Goal: Task Accomplishment & Management: Manage account settings

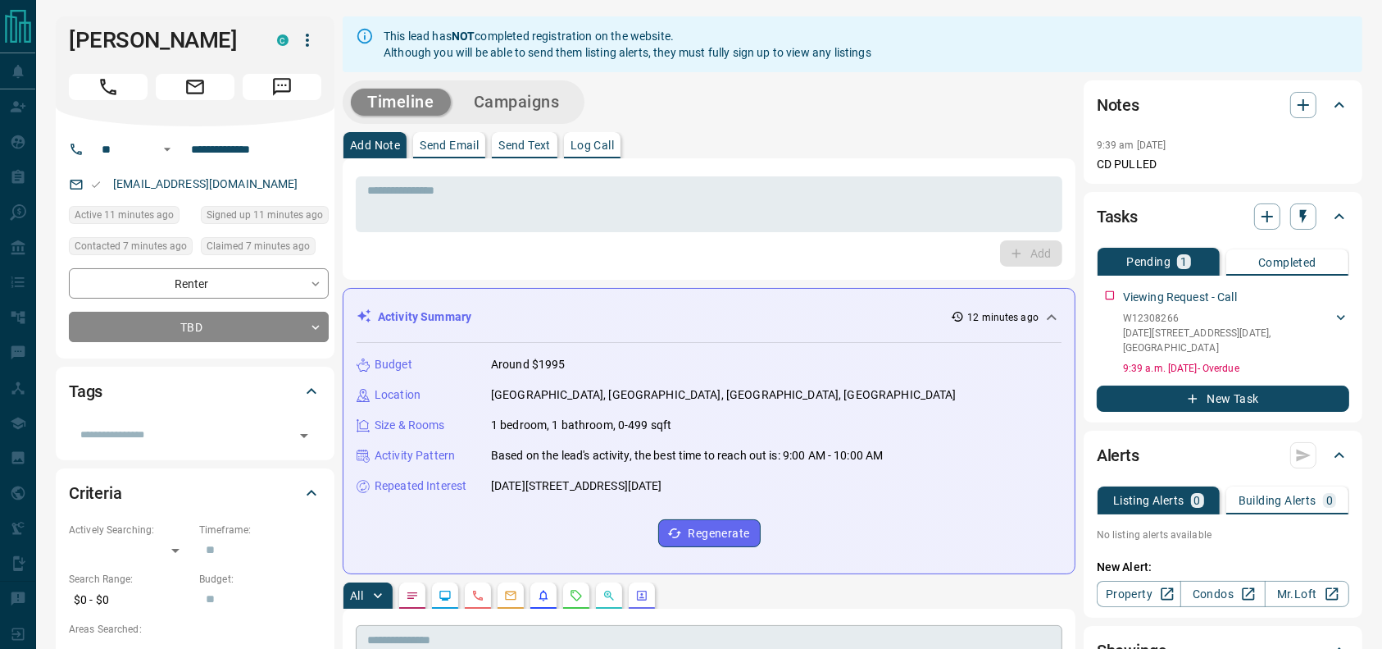
click at [841, 647] on input "text" at bounding box center [709, 640] width 707 height 30
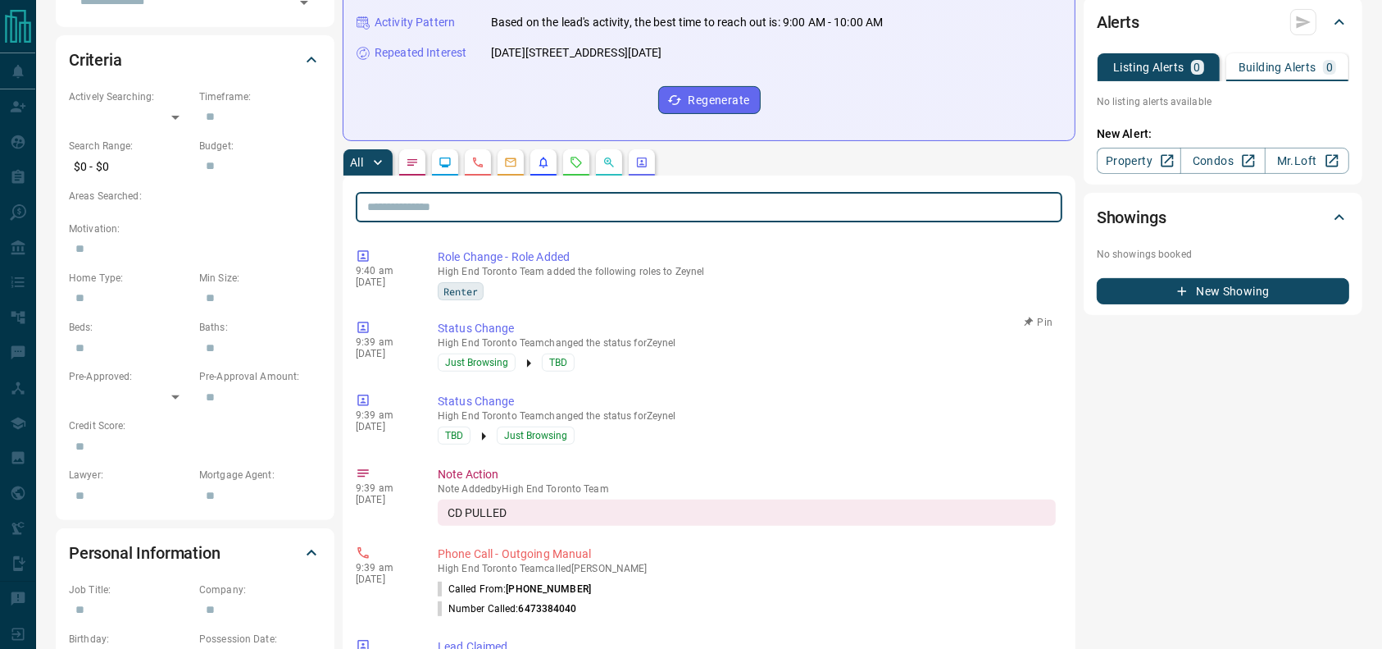
scroll to position [478, 0]
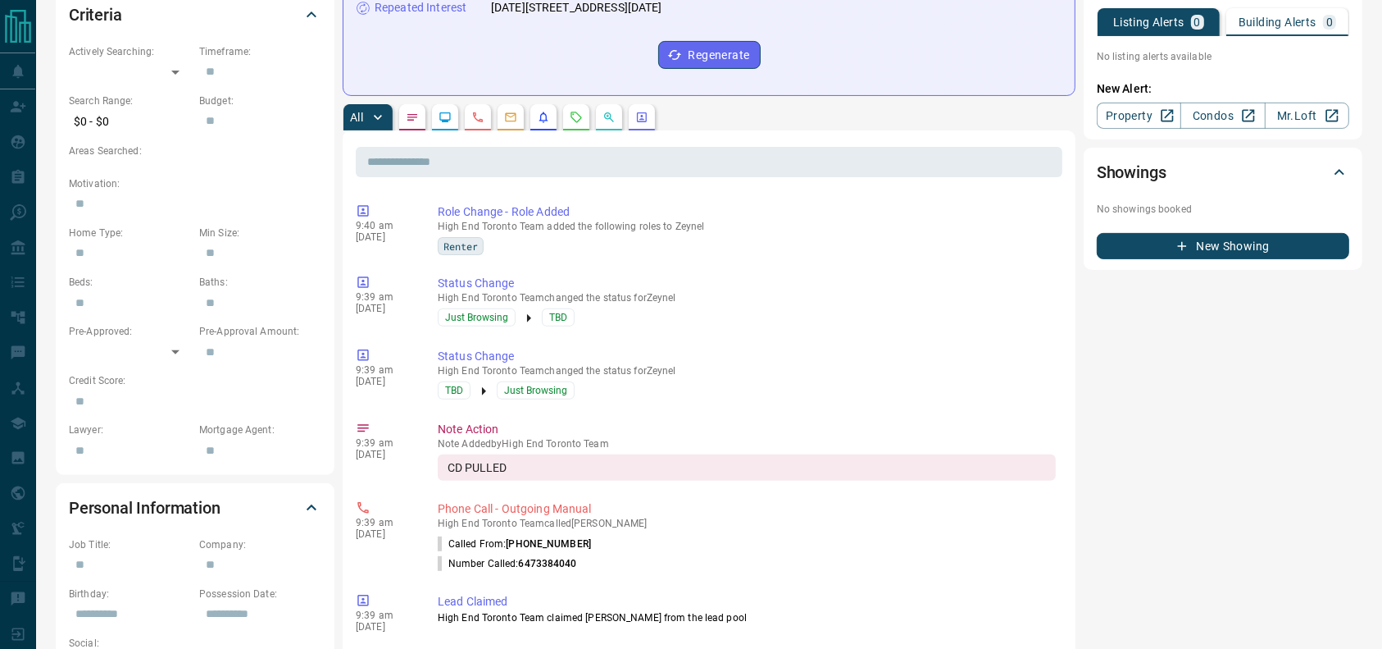
click at [574, 128] on div "All ​ 9:40 am [DATE] Role Change - Role Added High End Toronto Team added the f…" at bounding box center [709, 651] width 733 height 1094
click at [574, 126] on button "button" at bounding box center [576, 117] width 26 height 26
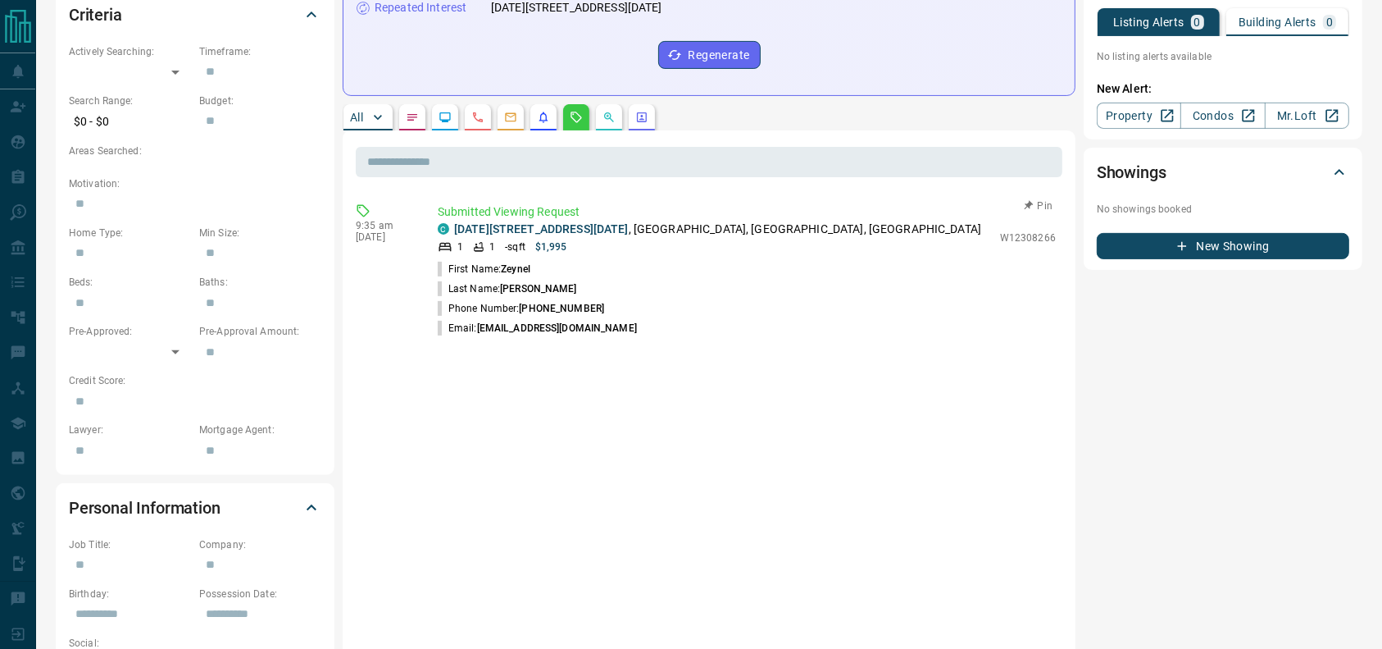
click at [724, 232] on p "[DATE][STREET_ADDRESS][DATE]" at bounding box center [717, 229] width 527 height 17
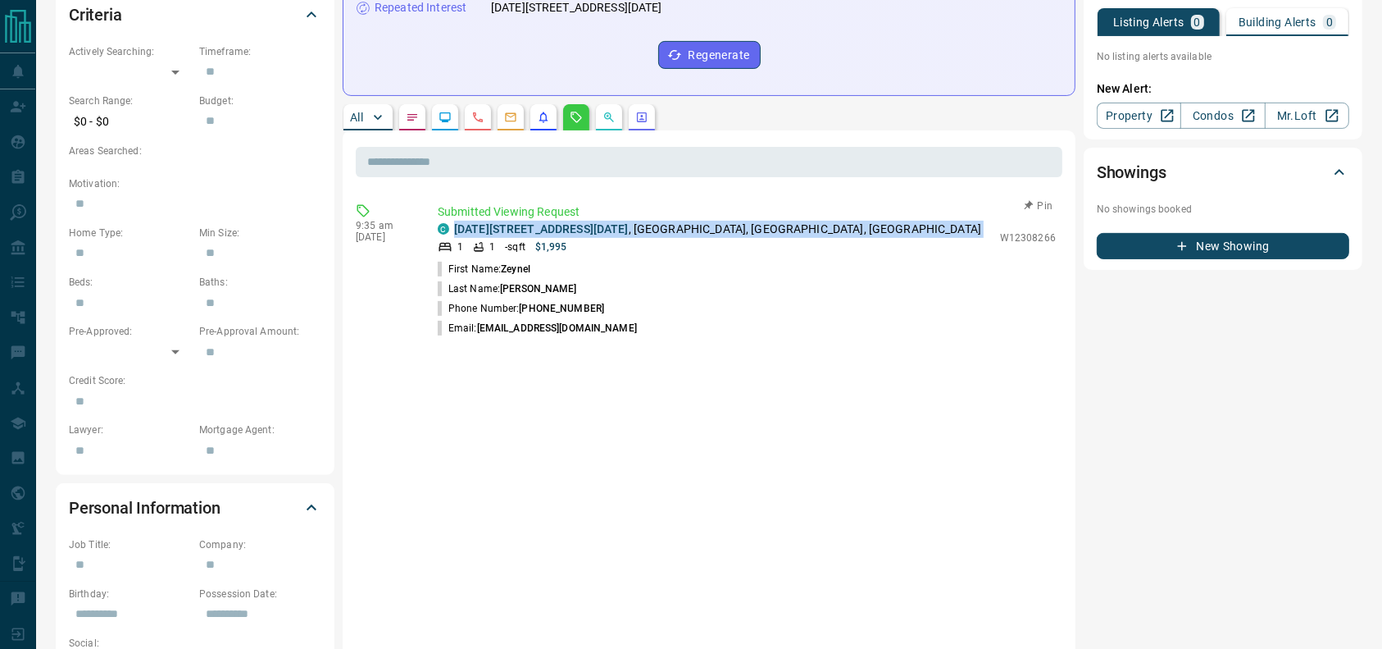
click at [724, 232] on p "[DATE][STREET_ADDRESS][DATE]" at bounding box center [717, 229] width 527 height 17
copy div "[DATE][STREET_ADDRESS][DATE]"
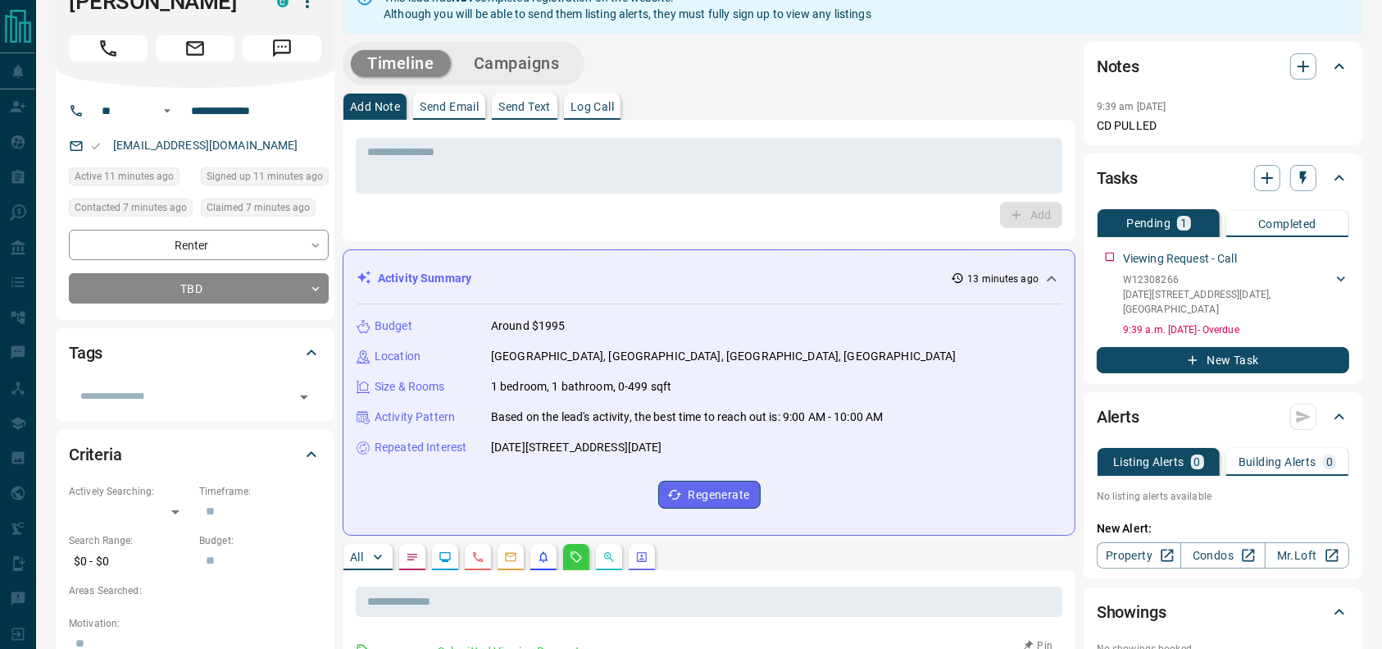
scroll to position [0, 0]
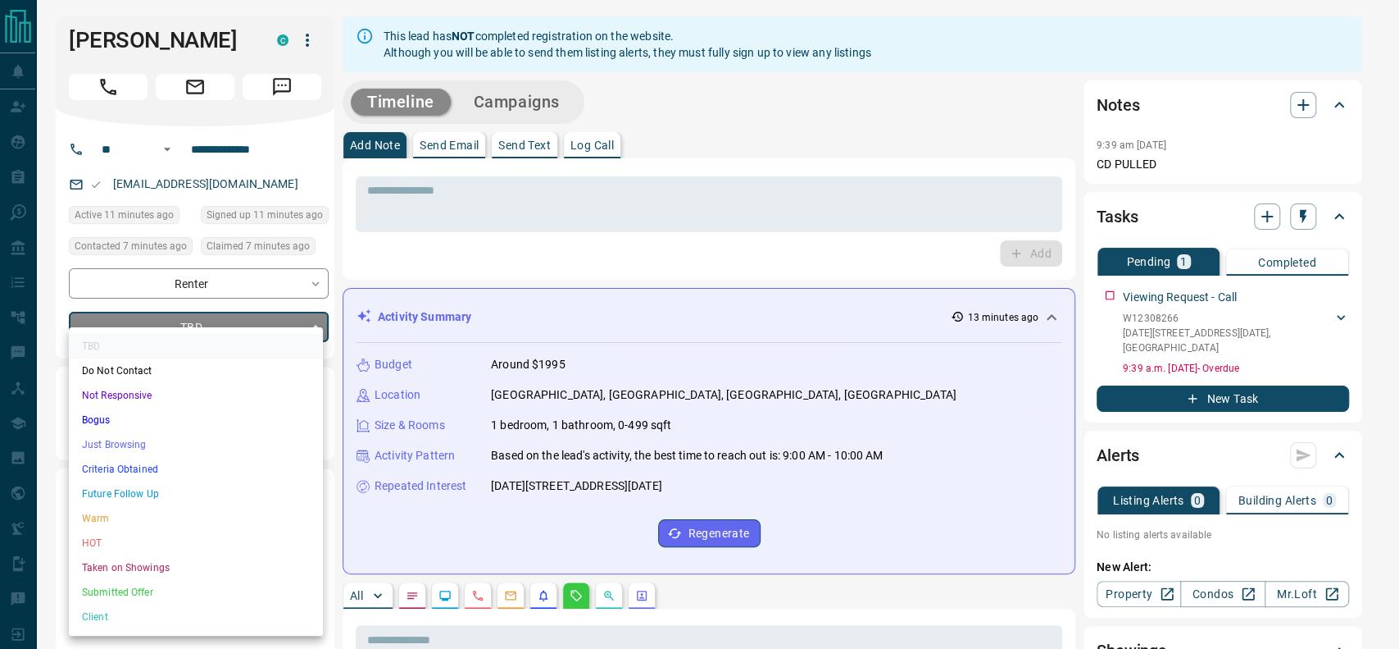
drag, startPoint x: 128, startPoint y: 430, endPoint x: 121, endPoint y: 443, distance: 14.7
click at [121, 443] on ul "TBD Do Not Contact Not Responsive Bogus Just Browsing Criteria Obtained Future …" at bounding box center [196, 481] width 254 height 308
click at [121, 443] on li "Just Browsing" at bounding box center [196, 444] width 254 height 25
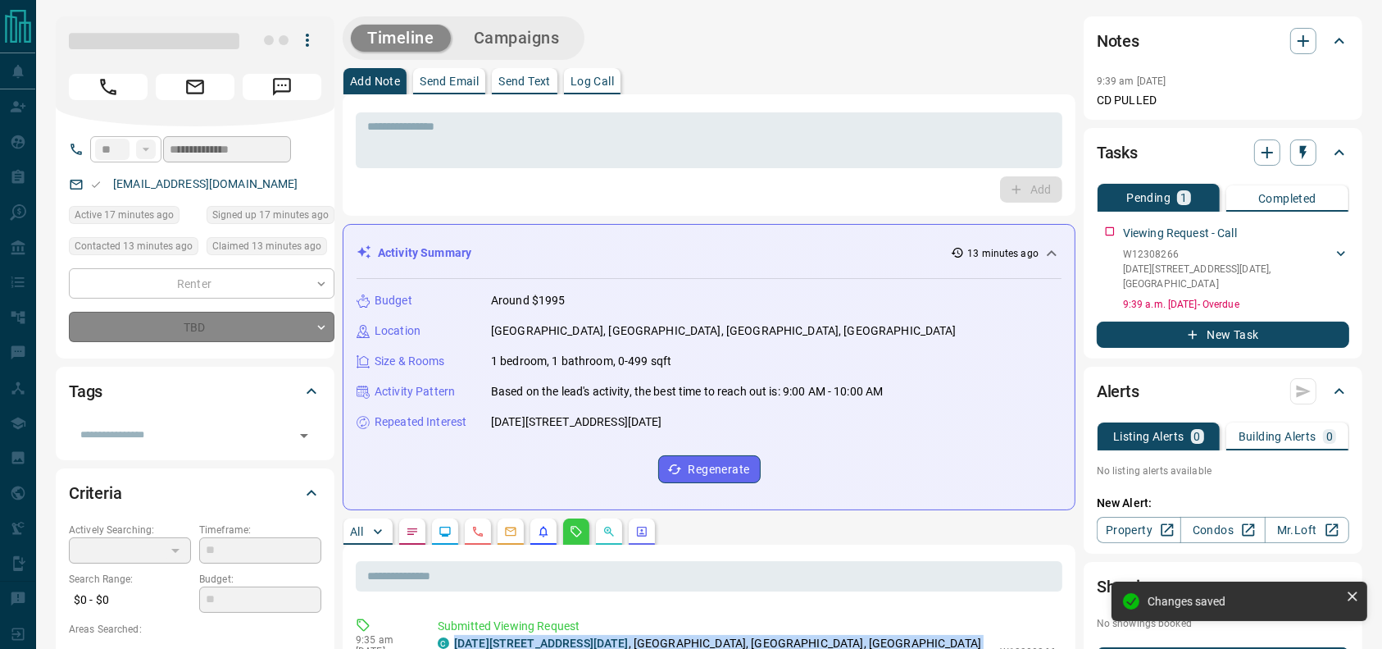
type input "*"
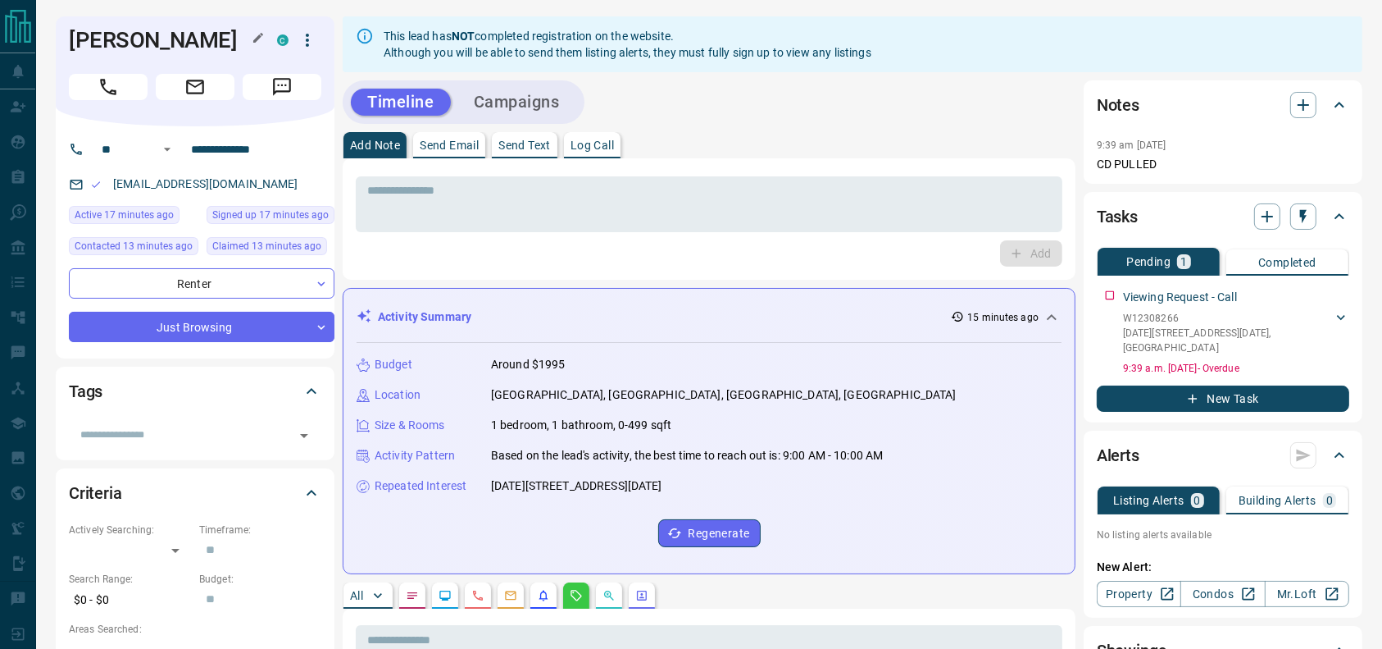
click at [123, 45] on h1 "[PERSON_NAME]" at bounding box center [161, 40] width 184 height 26
copy div "[PERSON_NAME]"
drag, startPoint x: 248, startPoint y: 187, endPoint x: 66, endPoint y: 184, distance: 182.9
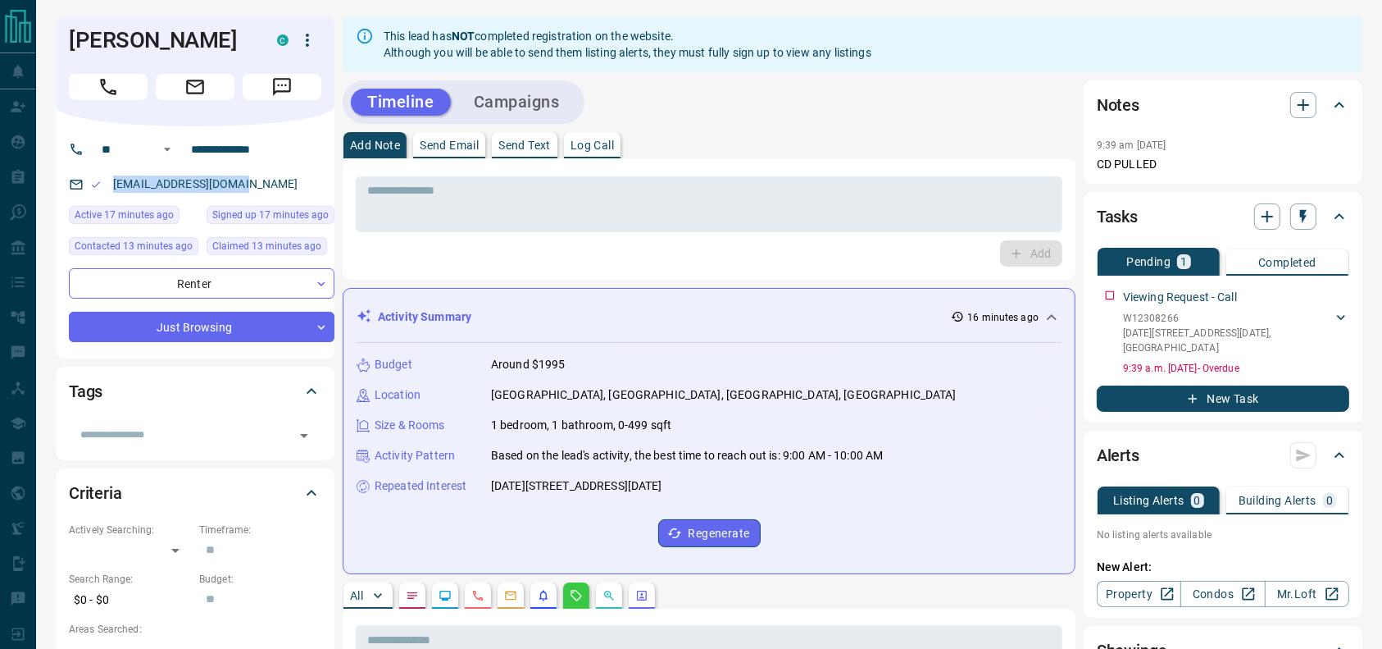
click at [66, 184] on div "**********" at bounding box center [195, 242] width 279 height 232
copy link "[EMAIL_ADDRESS][DOMAIN_NAME]"
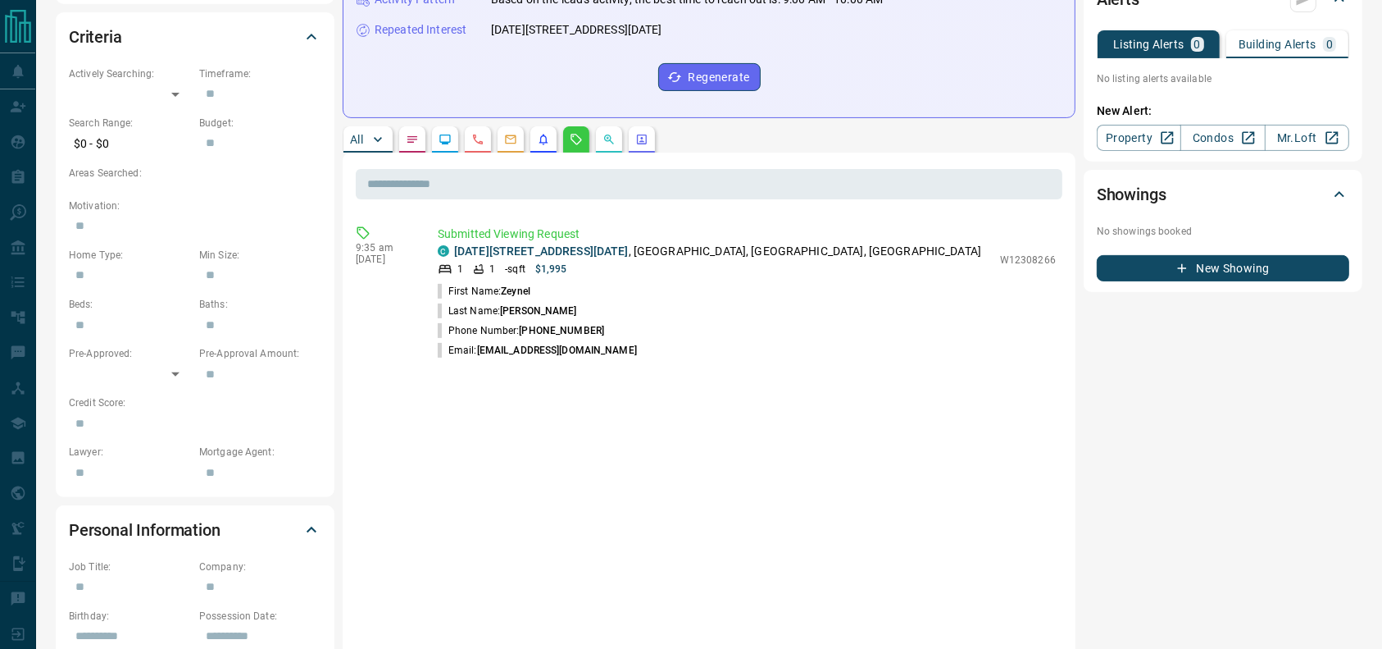
scroll to position [462, 0]
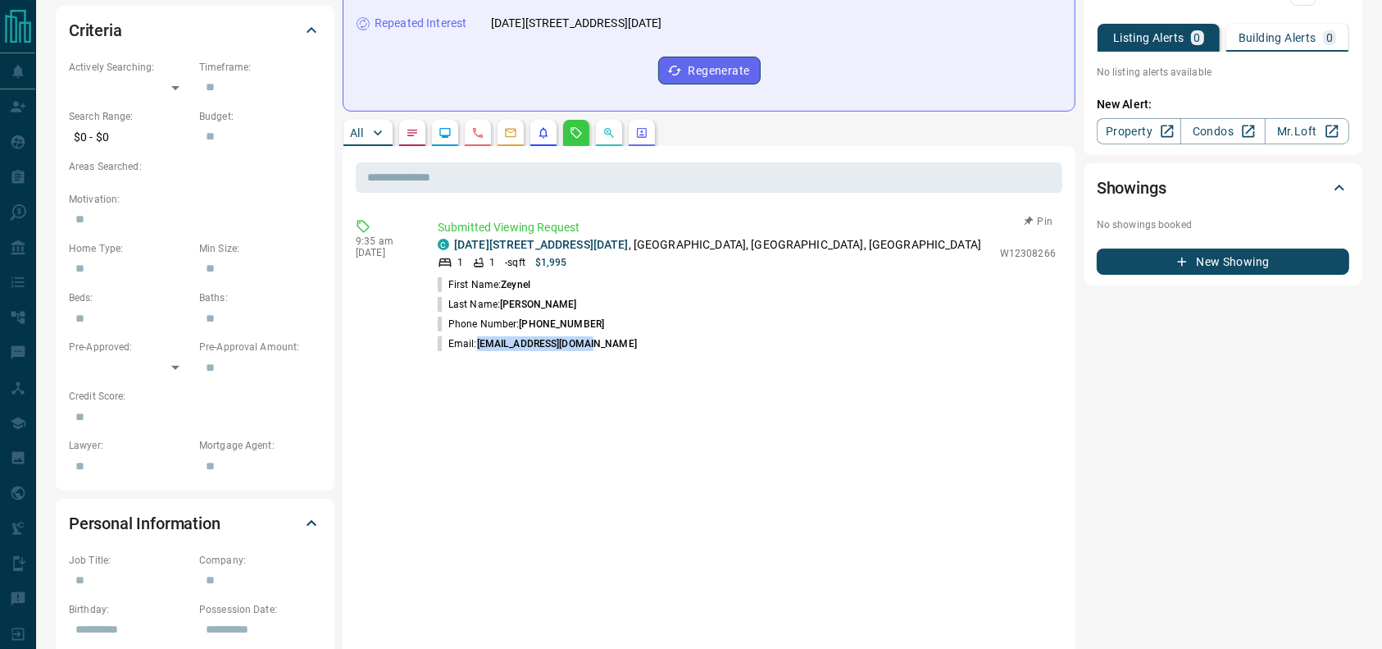
drag, startPoint x: 583, startPoint y: 338, endPoint x: 479, endPoint y: 335, distance: 104.1
click at [479, 335] on li "Email: [EMAIL_ADDRESS][DOMAIN_NAME]" at bounding box center [747, 344] width 618 height 20
copy span "[EMAIL_ADDRESS][DOMAIN_NAME]"
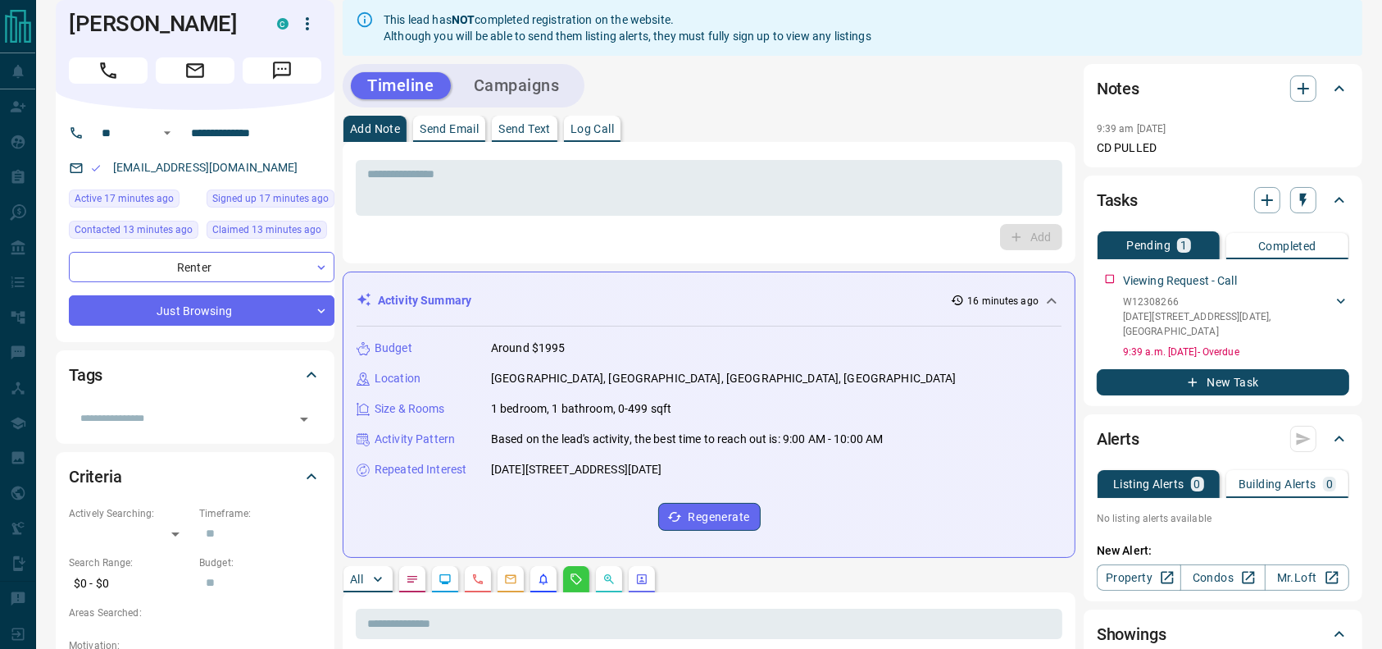
scroll to position [0, 0]
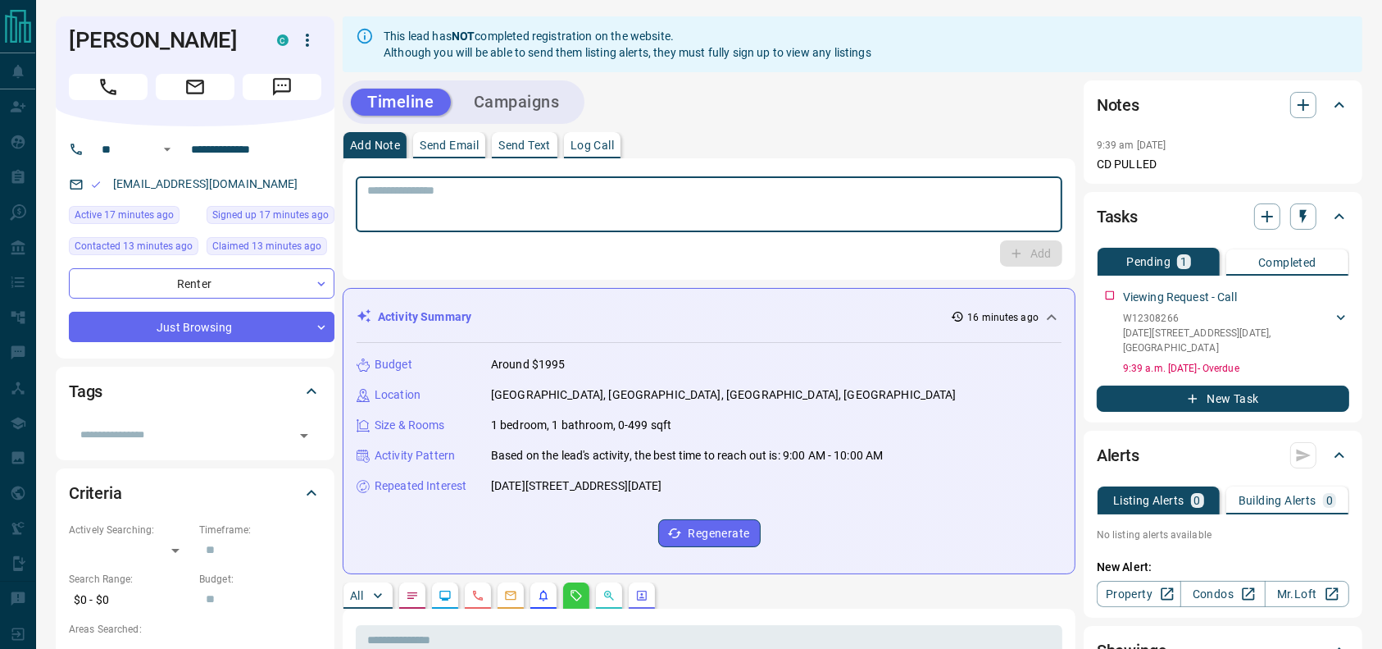
click at [419, 226] on div "* ​" at bounding box center [709, 204] width 707 height 56
type textarea "**********"
click at [1056, 250] on button "Add" at bounding box center [1031, 253] width 62 height 26
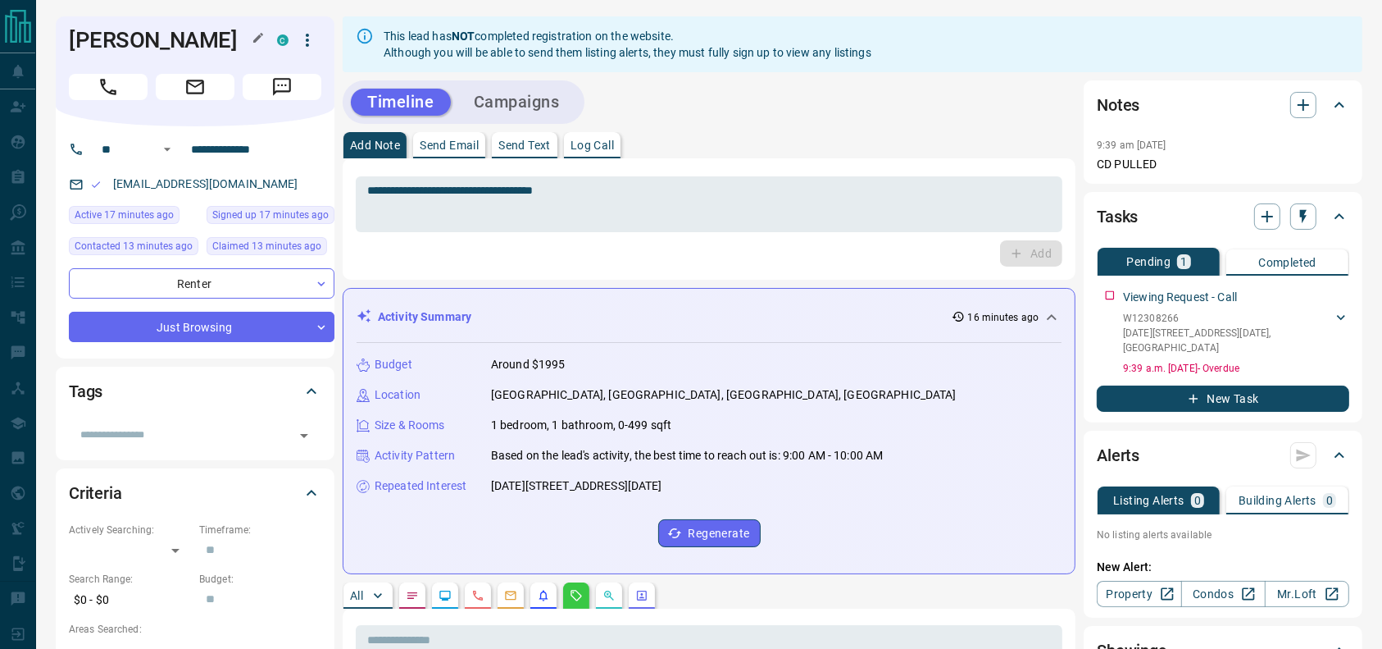
click at [172, 44] on h1 "[PERSON_NAME]" at bounding box center [161, 40] width 184 height 26
copy div "[PERSON_NAME]"
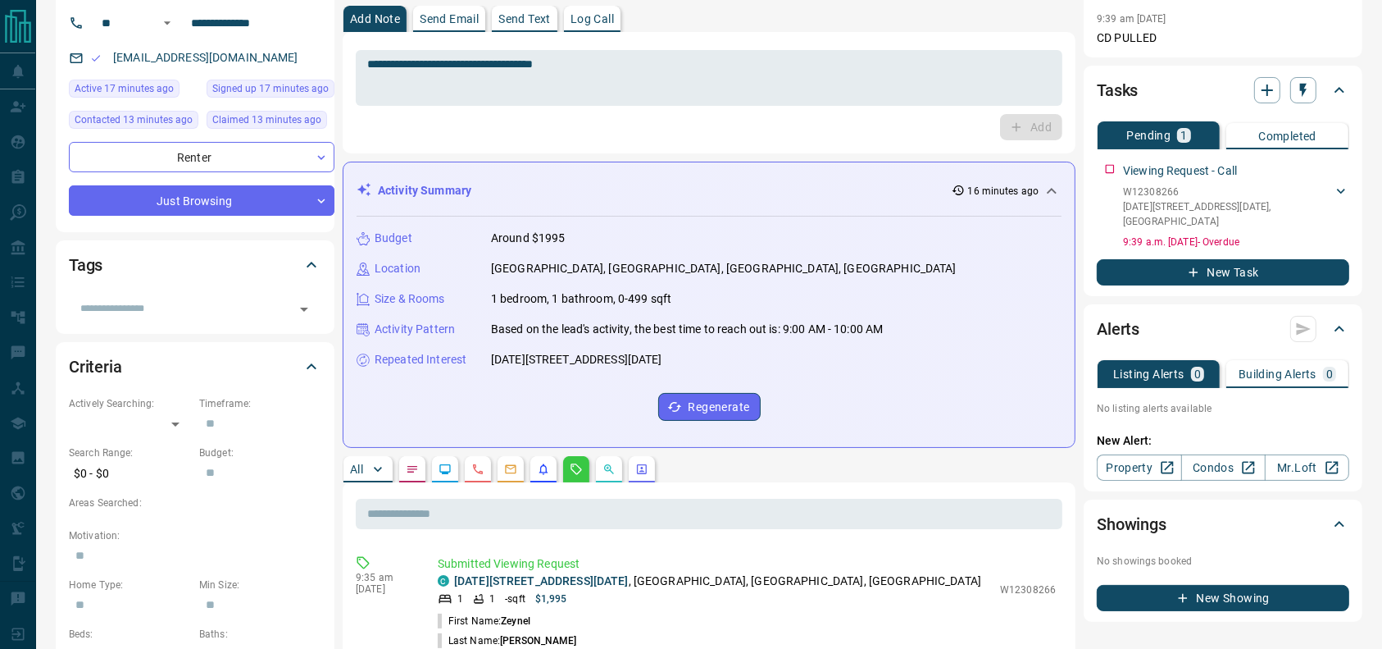
scroll to position [185, 0]
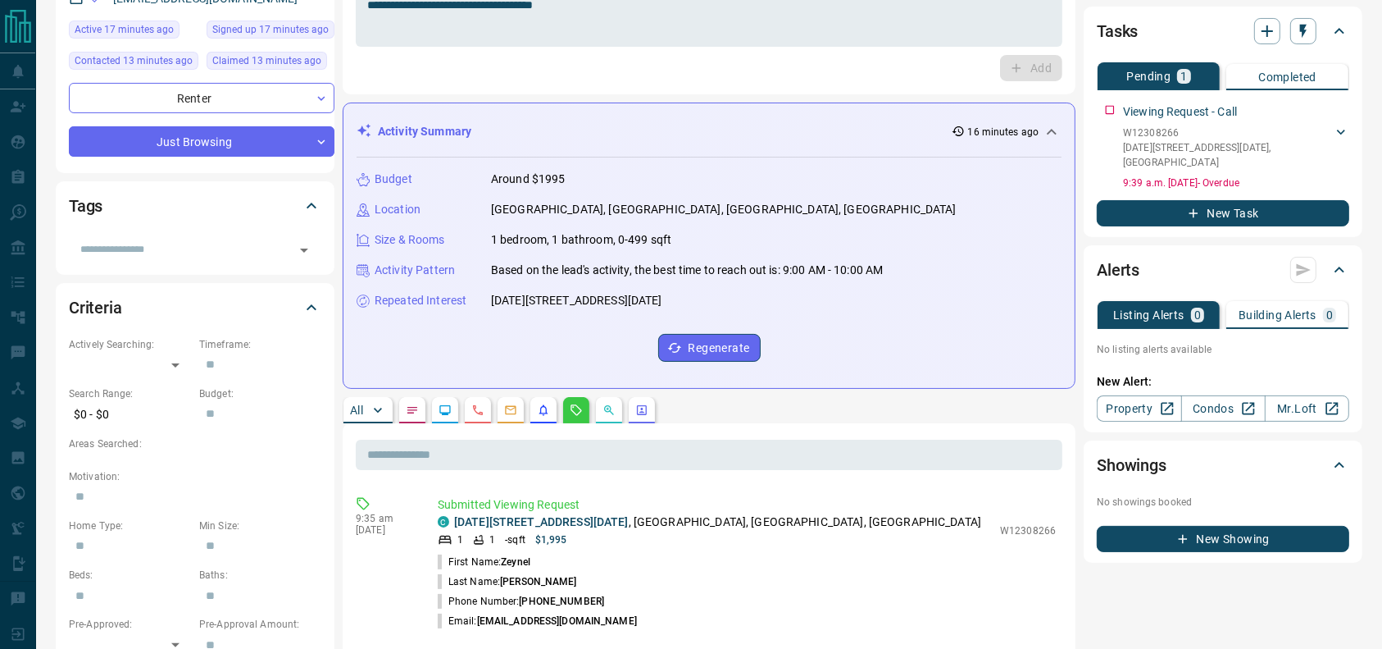
click at [417, 412] on icon "Notes" at bounding box center [412, 409] width 13 height 13
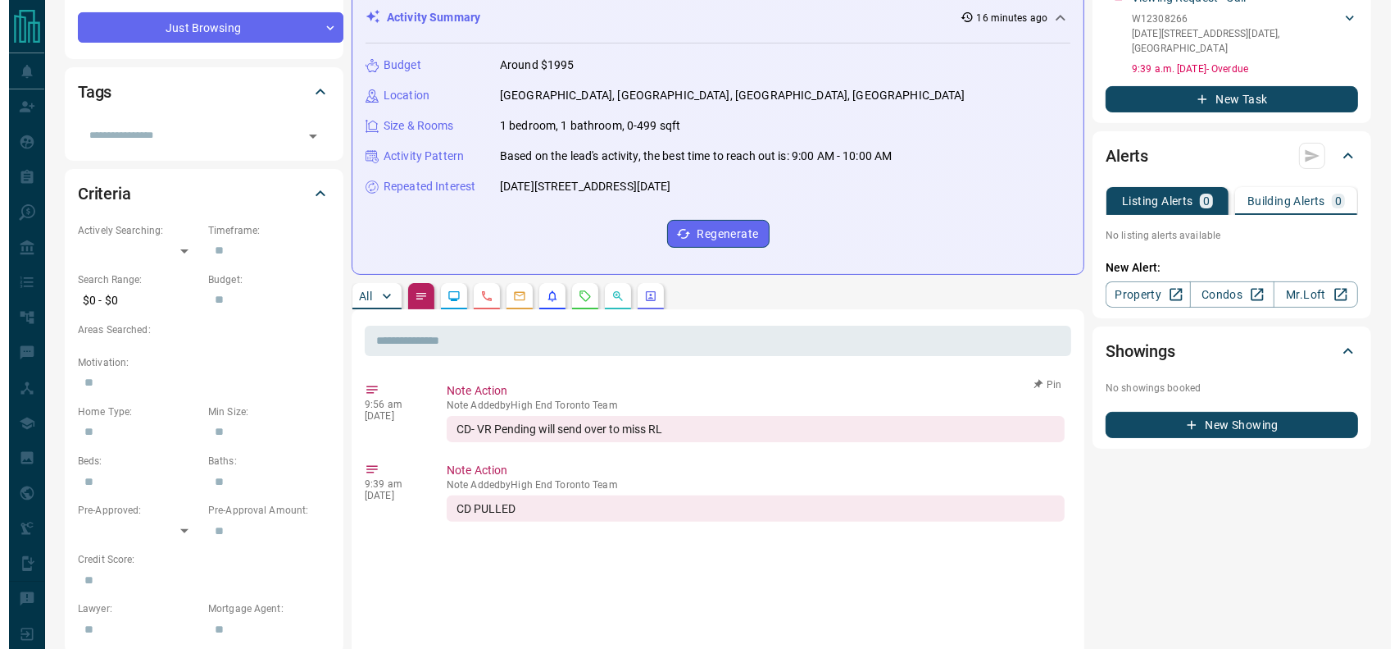
scroll to position [0, 0]
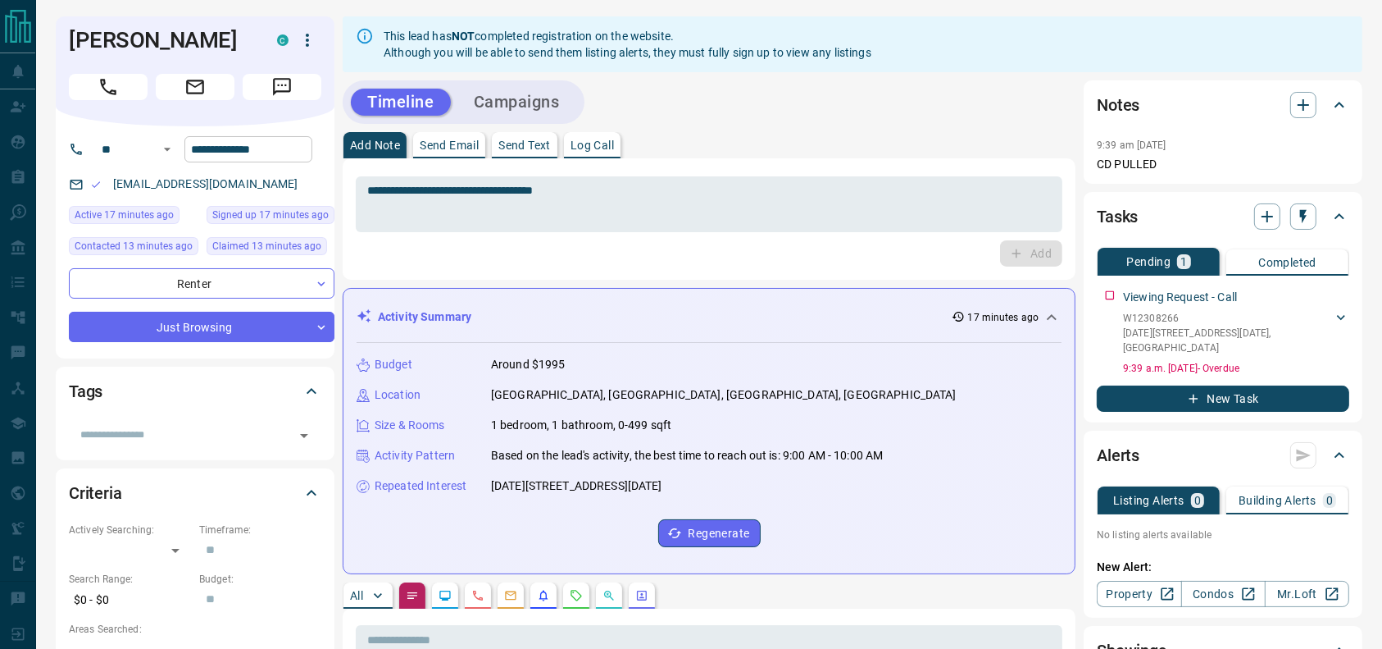
click at [248, 152] on input "**********" at bounding box center [248, 149] width 128 height 26
click at [312, 39] on icon "button" at bounding box center [308, 40] width 20 height 20
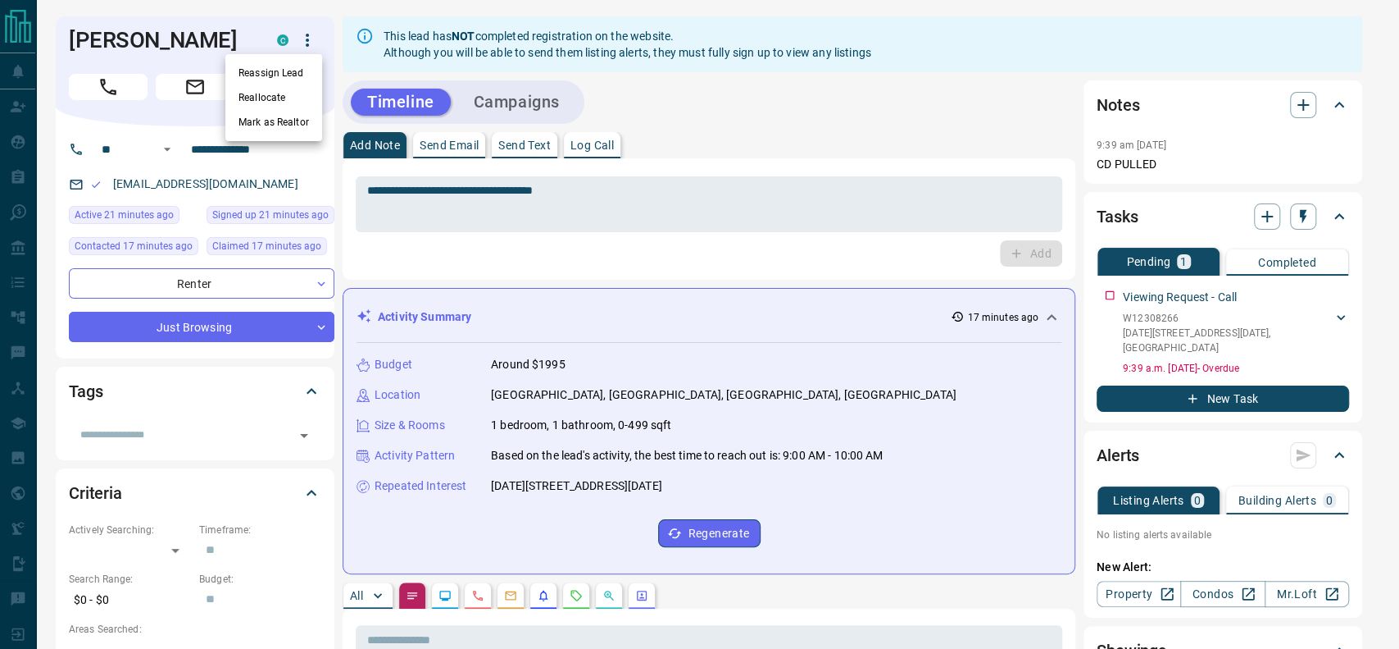
click at [281, 70] on li "Reassign Lead" at bounding box center [273, 73] width 97 height 25
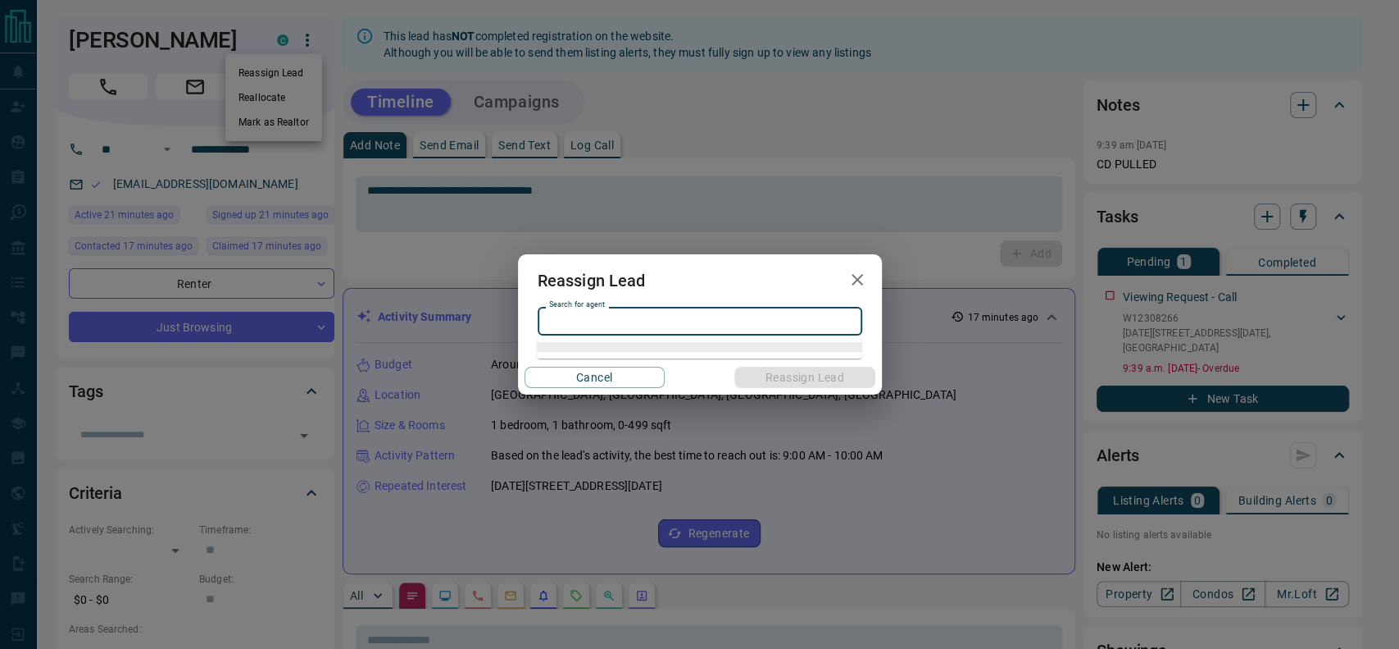
click at [602, 321] on input "Search for agent" at bounding box center [699, 321] width 312 height 18
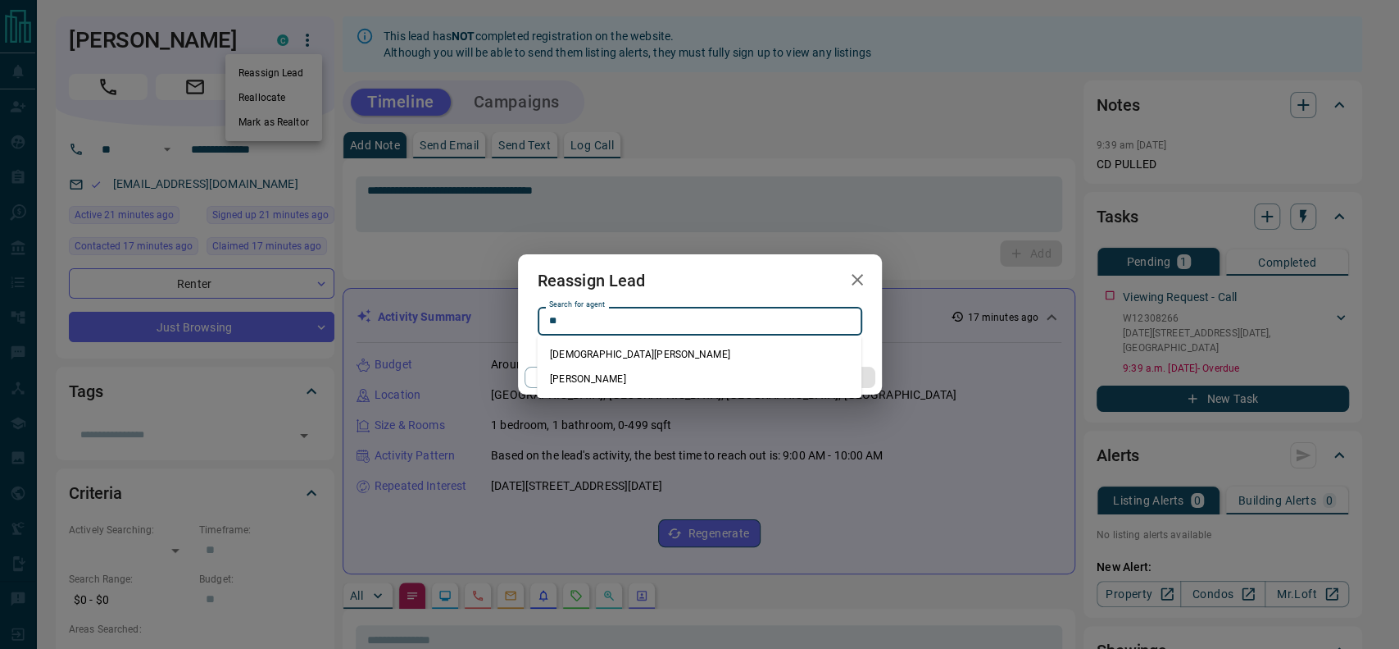
type input "*"
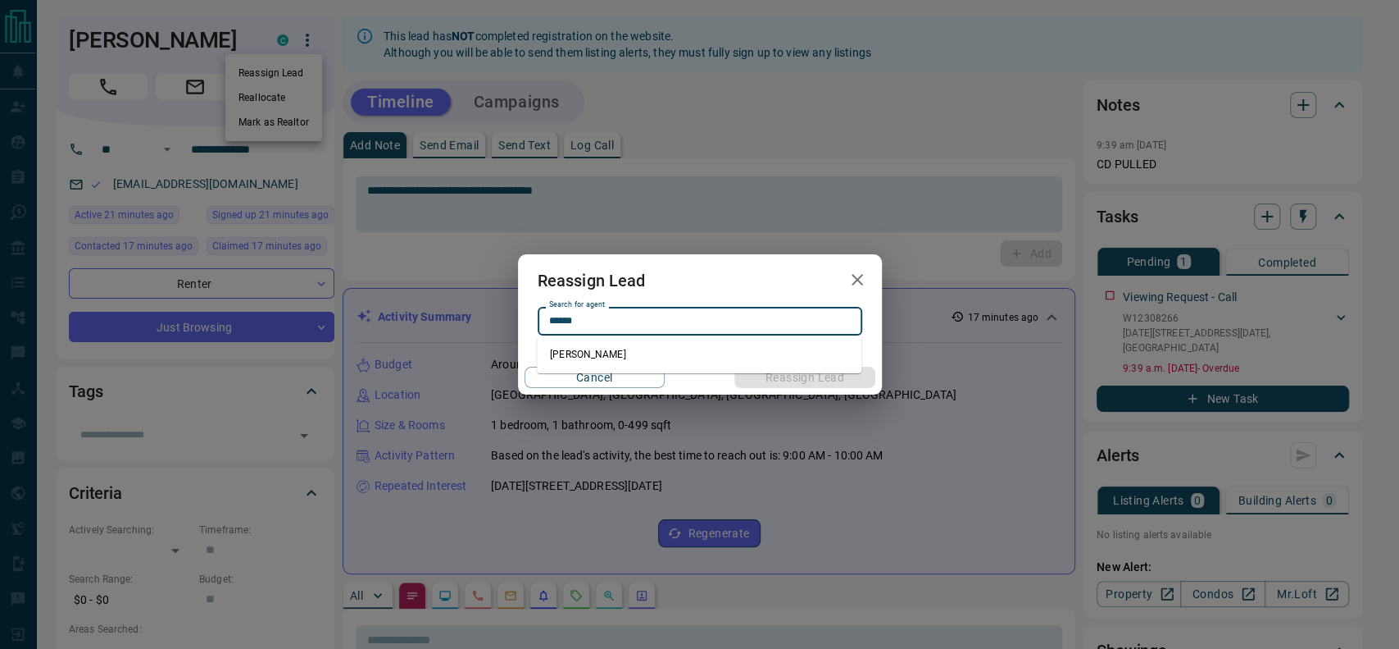
click at [608, 333] on div "****** Search for agent" at bounding box center [700, 321] width 325 height 28
click at [603, 355] on li "[PERSON_NAME]" at bounding box center [699, 354] width 325 height 25
type input "**********"
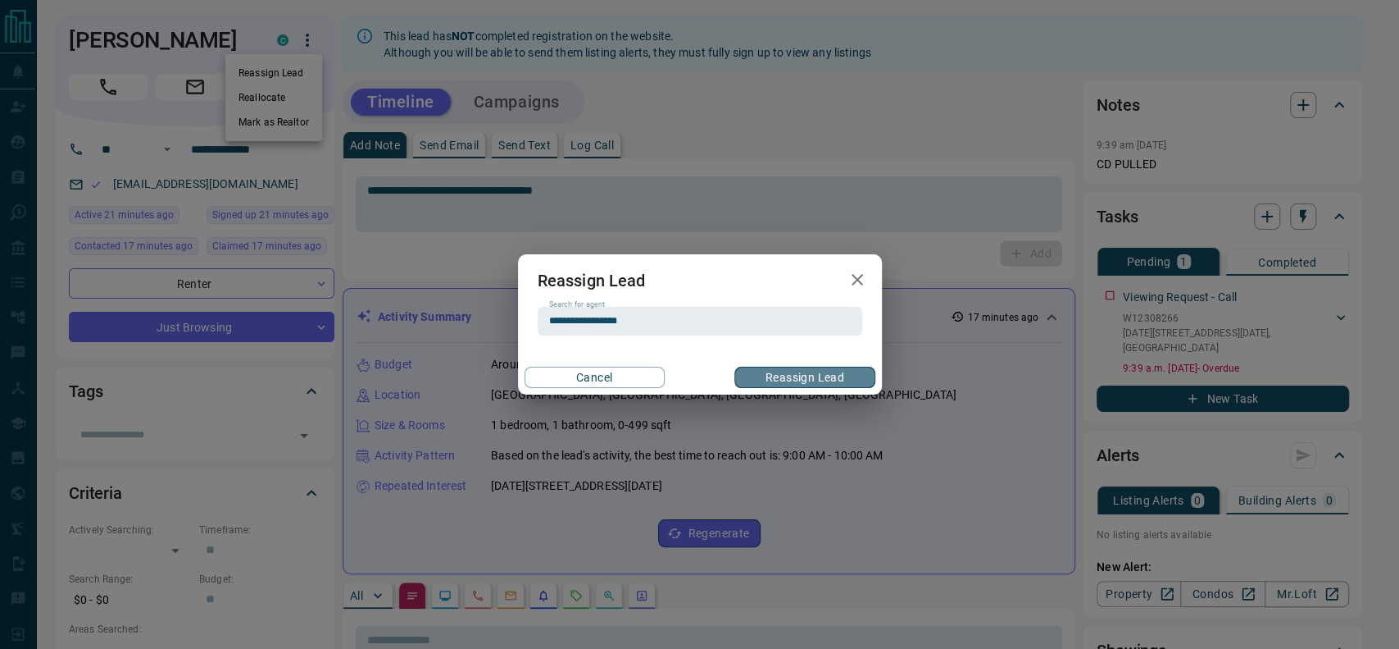
click at [778, 369] on button "Reassign Lead" at bounding box center [805, 376] width 140 height 21
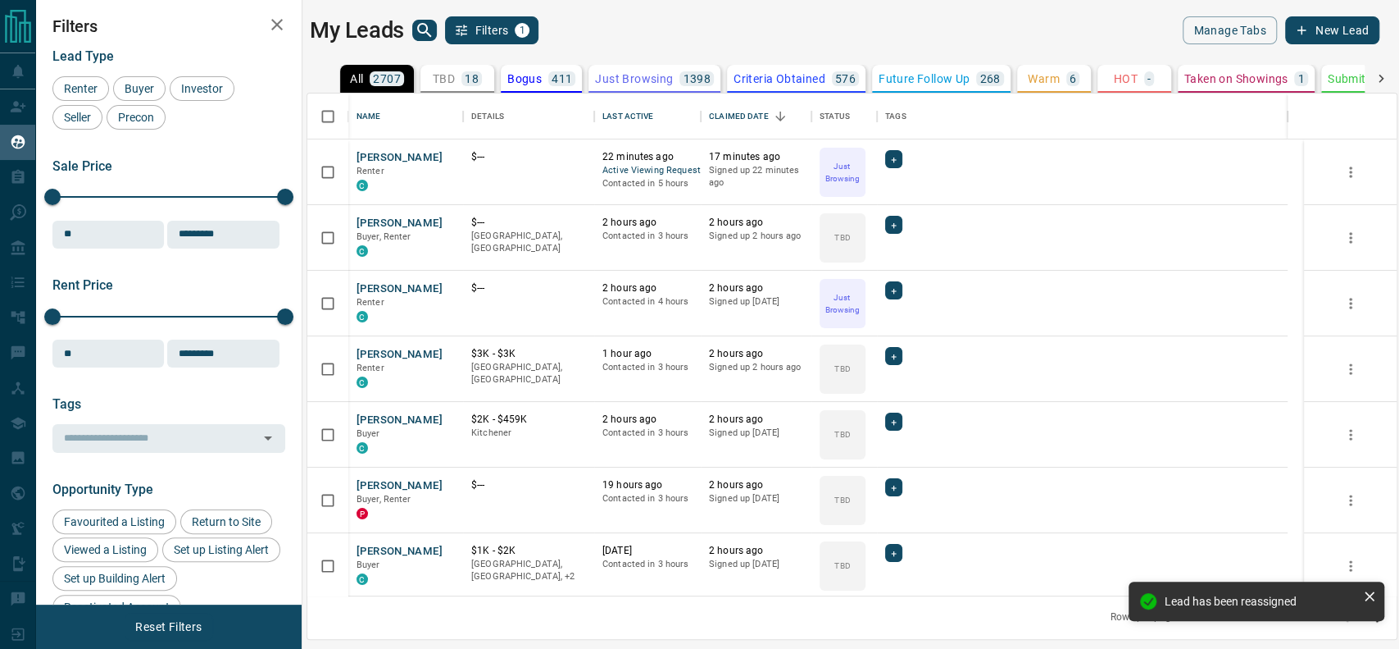
scroll to position [485, 1072]
